Goal: Task Accomplishment & Management: Manage account settings

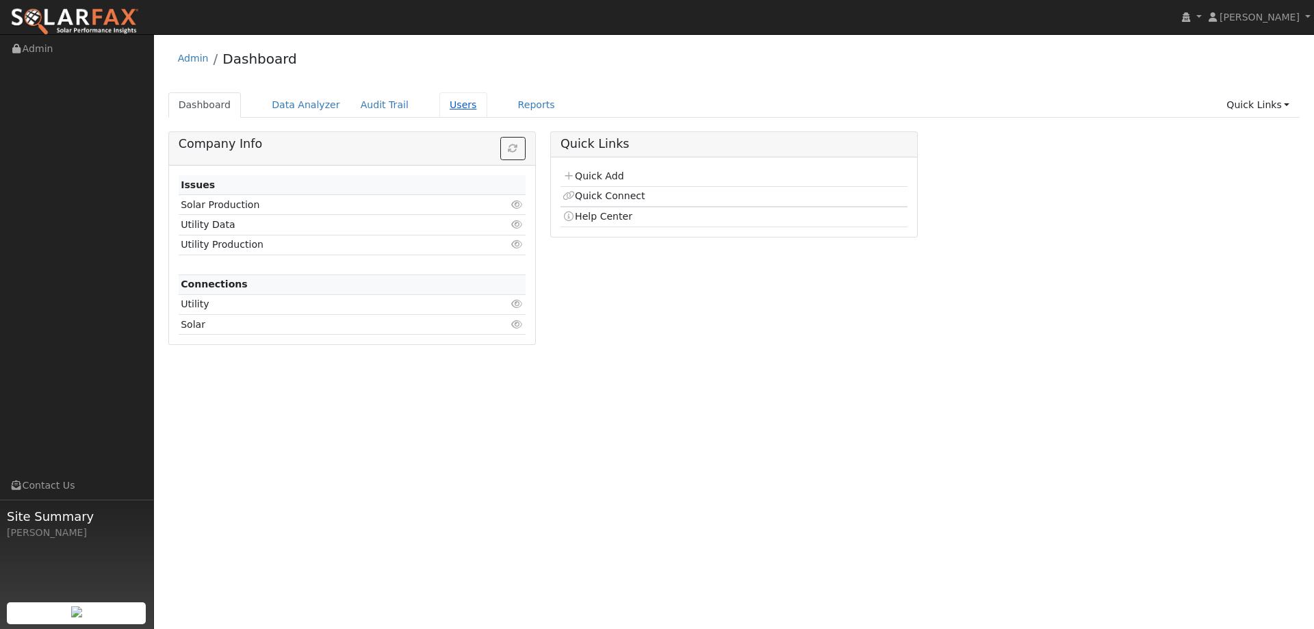
click at [441, 108] on link "Users" at bounding box center [463, 104] width 48 height 25
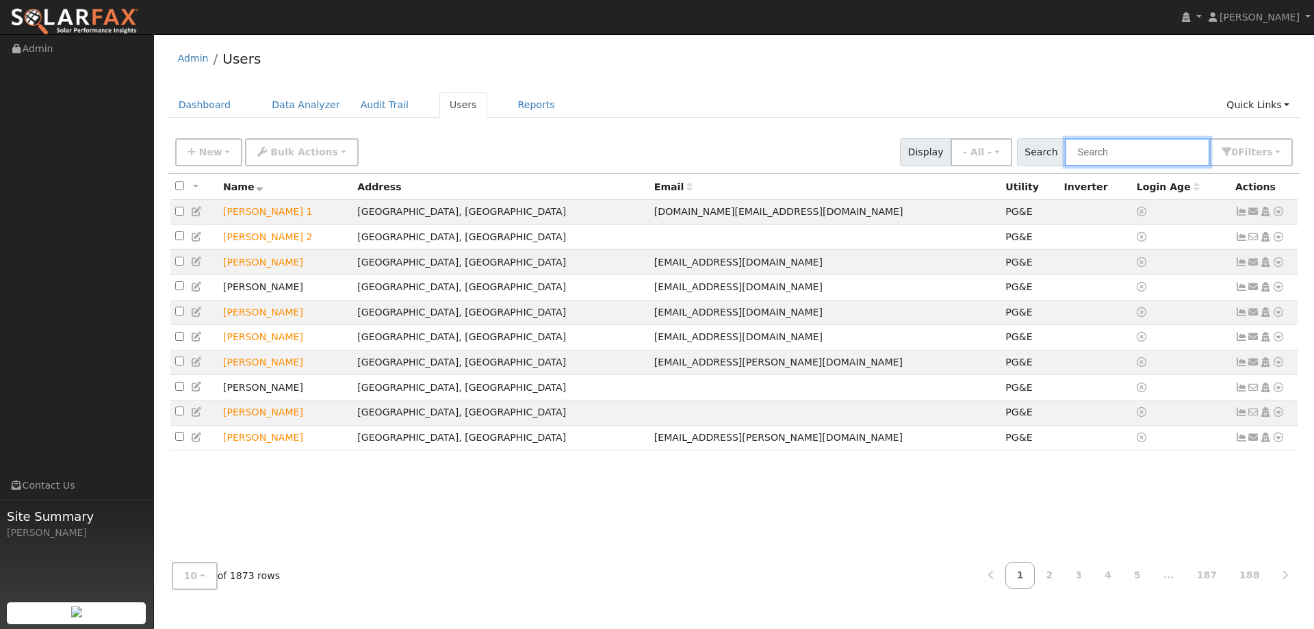
click at [1096, 148] on input "text" at bounding box center [1137, 152] width 145 height 28
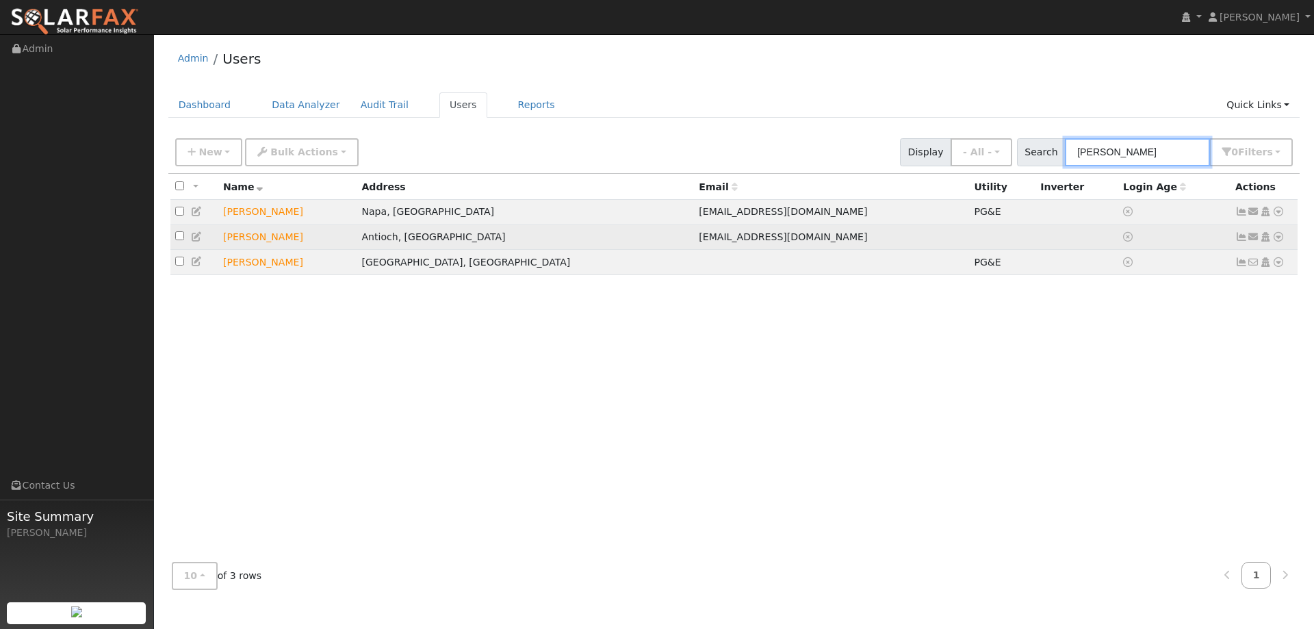
type input "[PERSON_NAME]"
click at [1281, 235] on icon at bounding box center [1278, 237] width 12 height 10
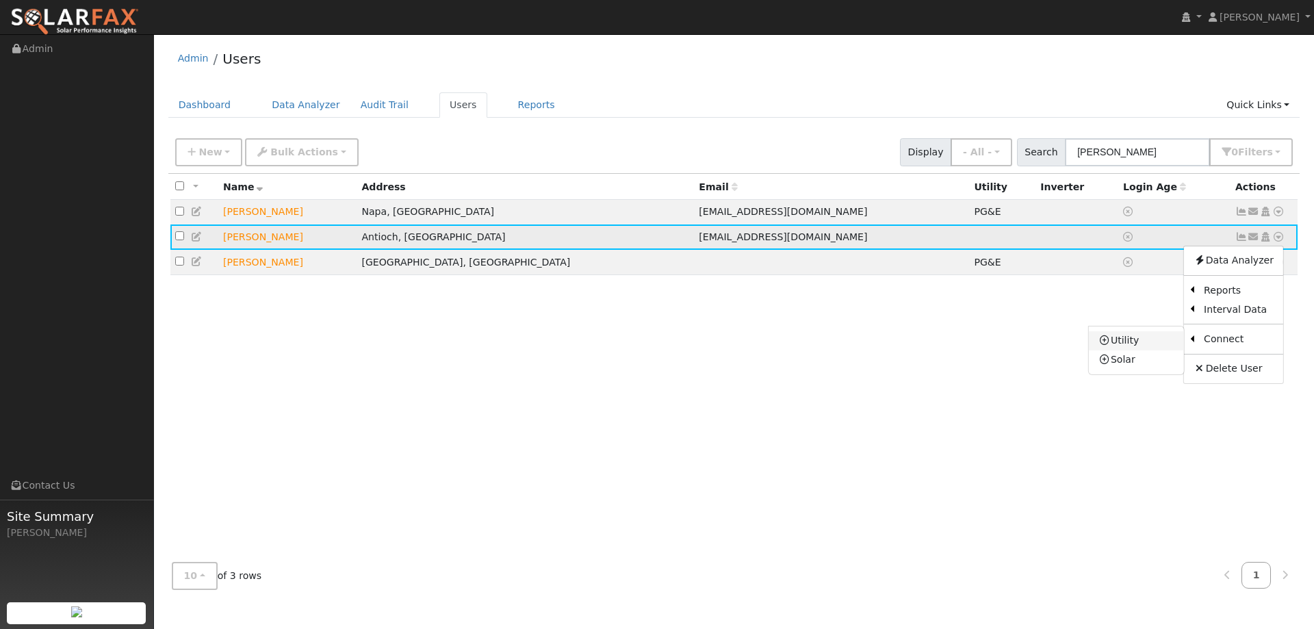
click at [1146, 343] on link "Utility" at bounding box center [1135, 340] width 95 height 19
click at [1277, 241] on icon at bounding box center [1278, 237] width 12 height 10
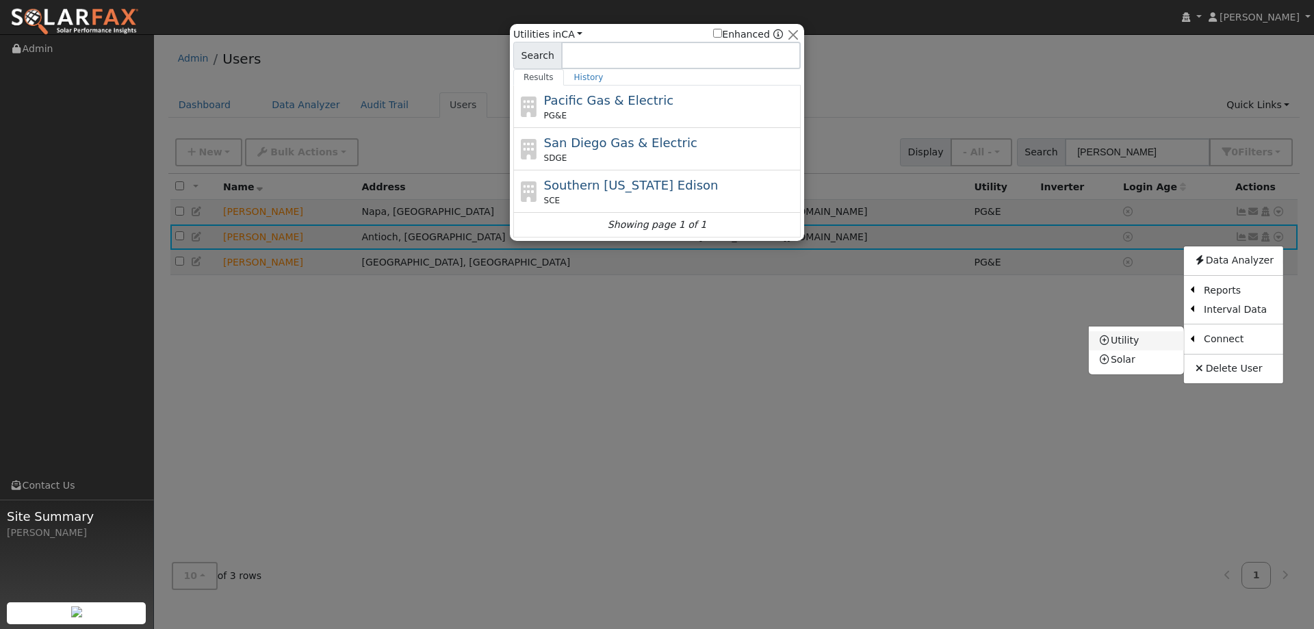
click at [1143, 340] on link "Utility" at bounding box center [1135, 340] width 95 height 19
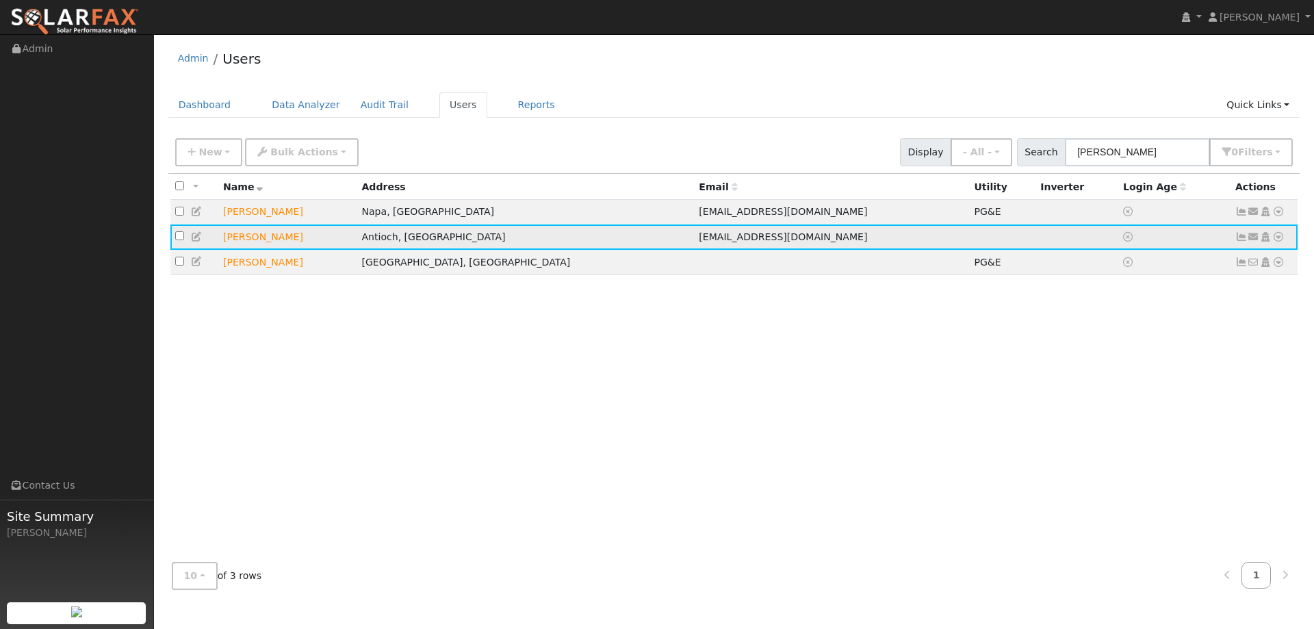
click at [1275, 240] on icon at bounding box center [1278, 237] width 12 height 10
click at [1149, 344] on link "Utility" at bounding box center [1135, 340] width 95 height 19
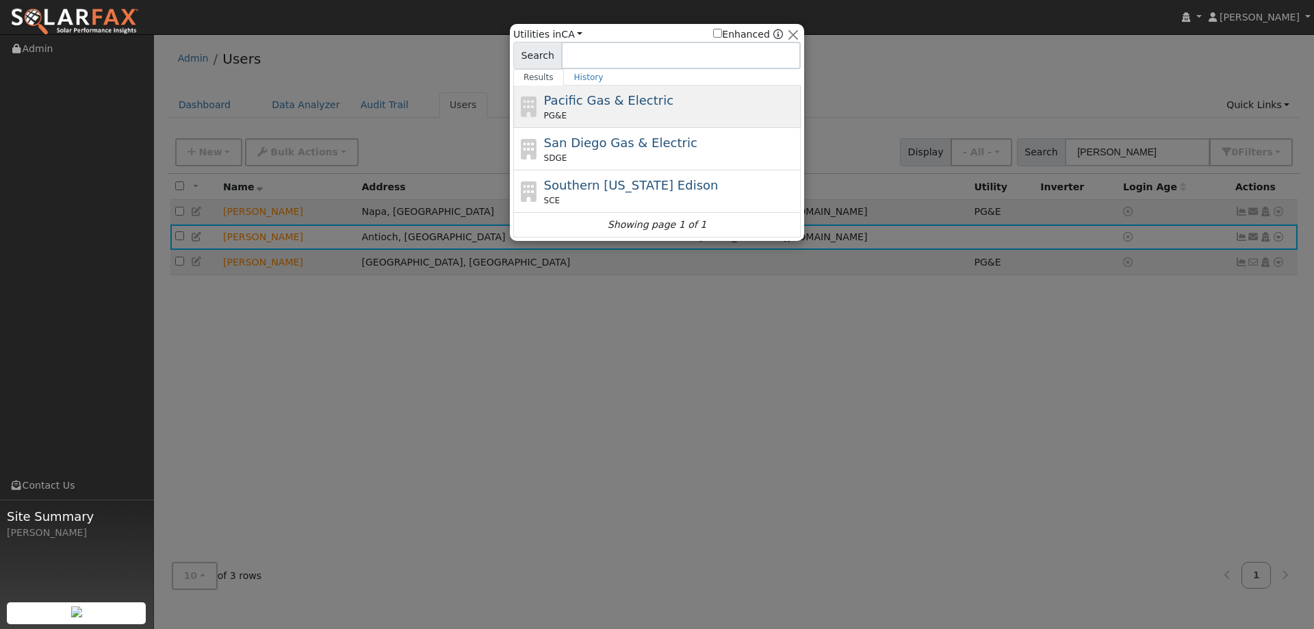
click at [601, 101] on span "Pacific Gas & Electric" at bounding box center [608, 100] width 129 height 14
